Goal: Information Seeking & Learning: Learn about a topic

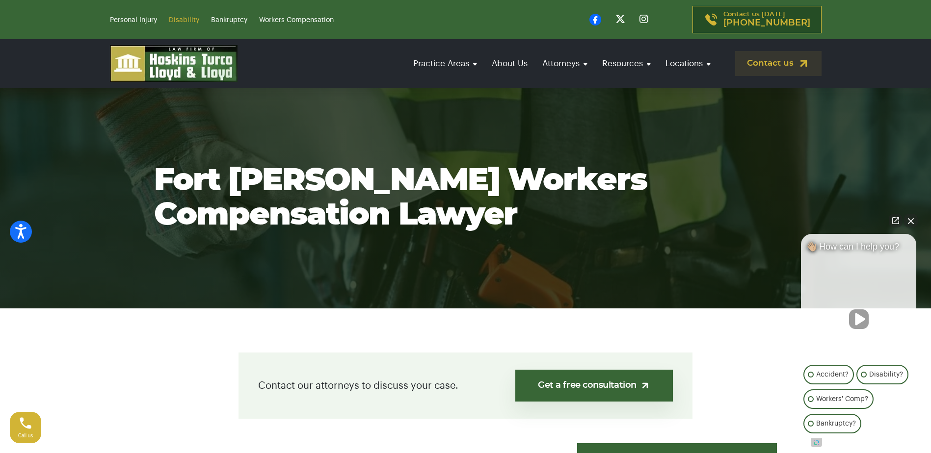
click at [180, 19] on link "Disability" at bounding box center [184, 20] width 30 height 7
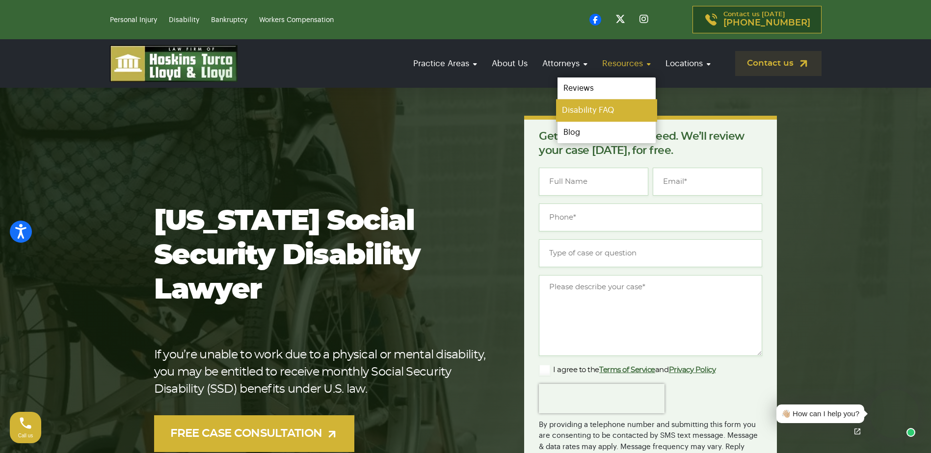
click at [593, 105] on link "Disability FAQ" at bounding box center [606, 111] width 101 height 22
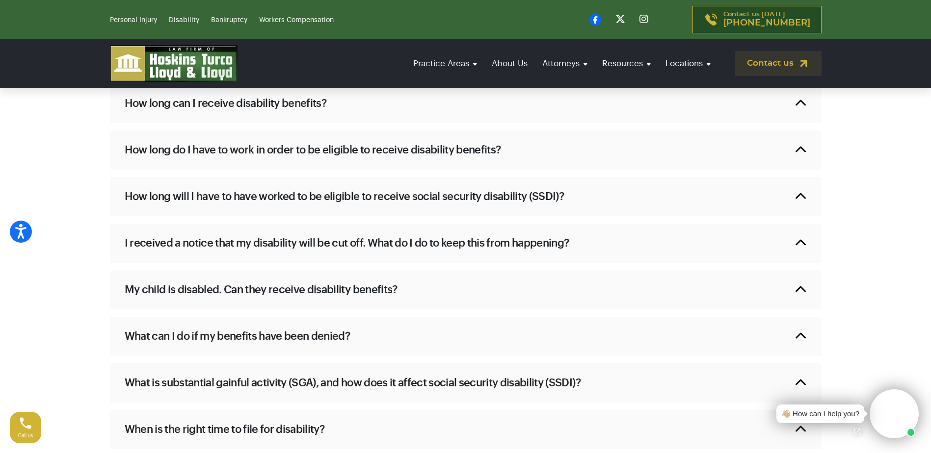
scroll to position [834, 0]
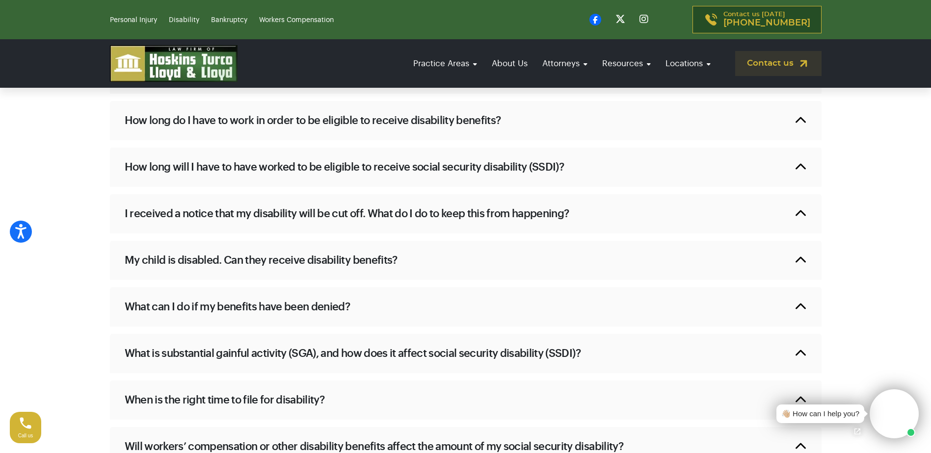
click at [349, 302] on h2 "What can I do if my benefits have been denied?" at bounding box center [238, 307] width 226 height 15
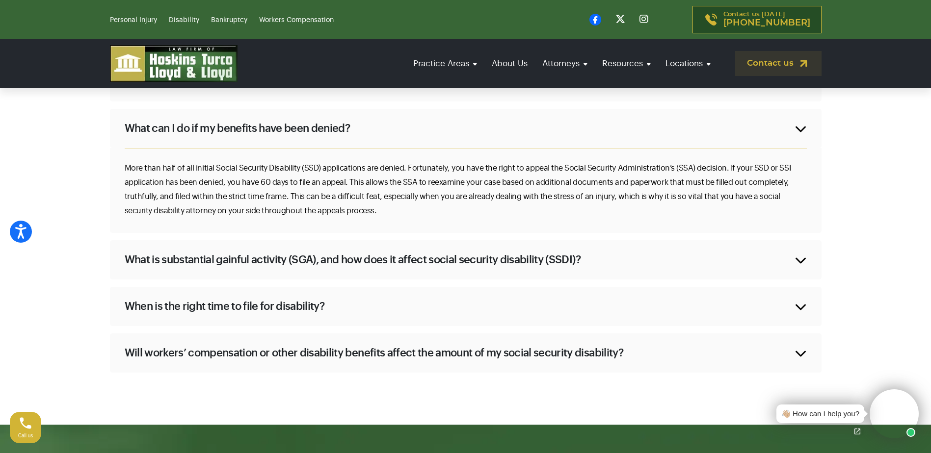
scroll to position [1030, 0]
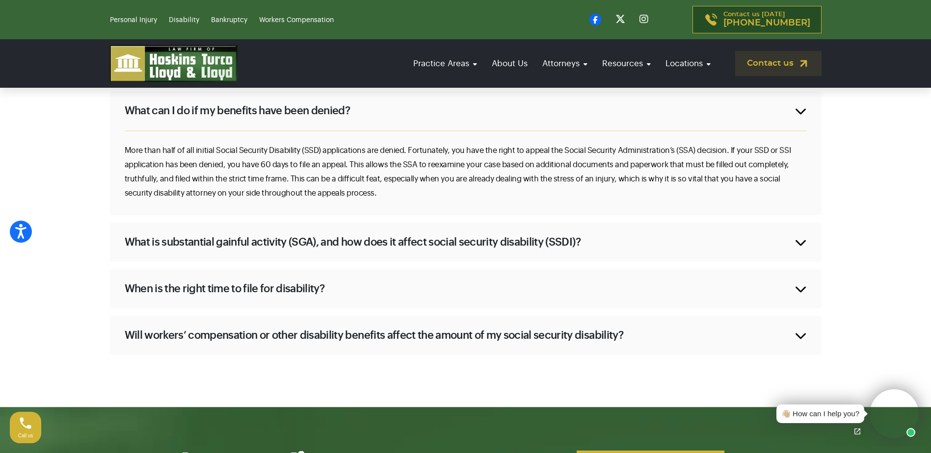
click at [238, 286] on h2 "When is the right time to file for disability?" at bounding box center [225, 289] width 200 height 15
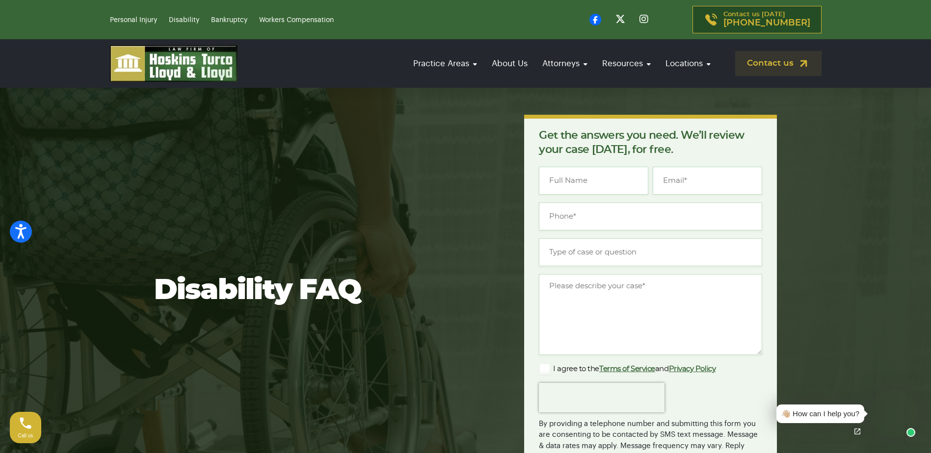
scroll to position [0, 0]
